Goal: Task Accomplishment & Management: Complete application form

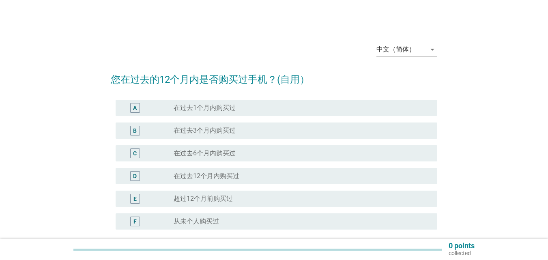
click at [435, 48] on icon "arrow_drop_down" at bounding box center [433, 50] width 10 height 10
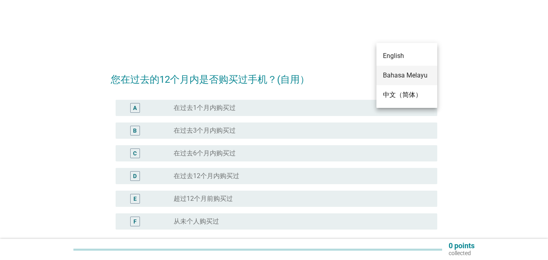
click at [424, 74] on div "Bahasa Melayu" at bounding box center [407, 76] width 48 height 10
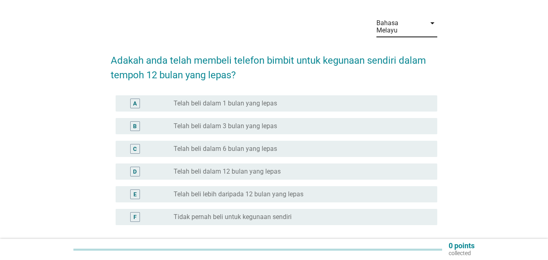
scroll to position [41, 0]
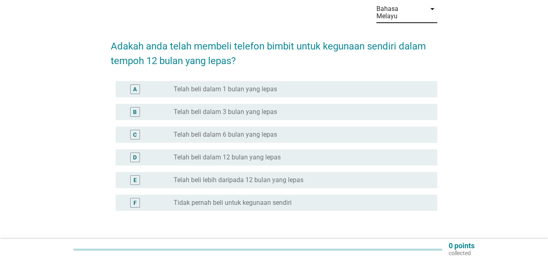
click at [285, 131] on div "radio_button_unchecked Telah beli dalam 6 bulan yang lepas" at bounding box center [299, 135] width 251 height 8
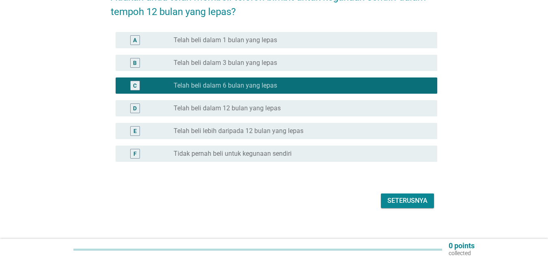
scroll to position [90, 0]
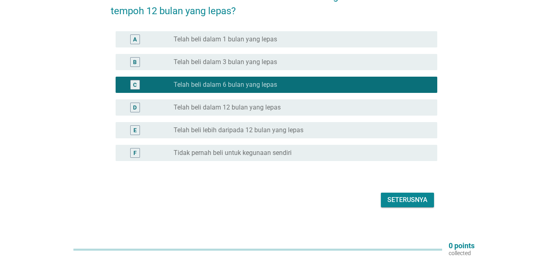
click at [282, 145] on div "F radio_button_unchecked Tidak pernah beli untuk kegunaan sendiri" at bounding box center [277, 153] width 322 height 16
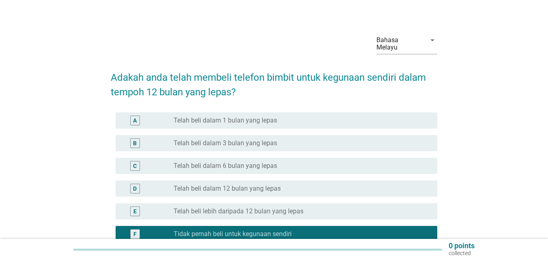
scroll to position [50, 0]
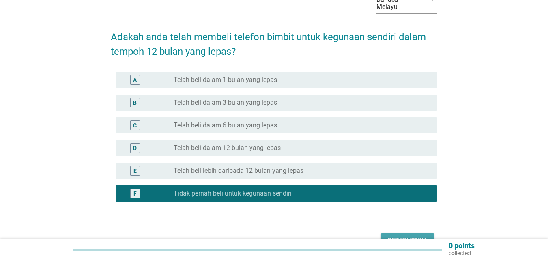
click at [403, 236] on div "Seterusnya" at bounding box center [407, 241] width 40 height 10
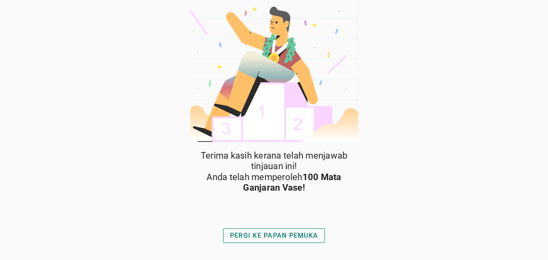
click at [307, 233] on div "PERGI KE PAPAN PEMUKA" at bounding box center [274, 236] width 88 height 10
